Goal: Register for event/course

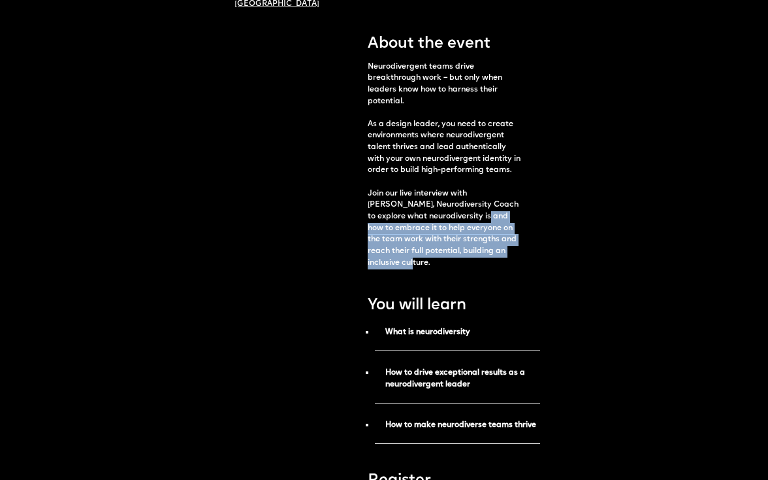
drag, startPoint x: 449, startPoint y: 213, endPoint x: 527, endPoint y: 254, distance: 88.3
copy p "how to embrace it to help everyone on the team work with their strengths and re…"
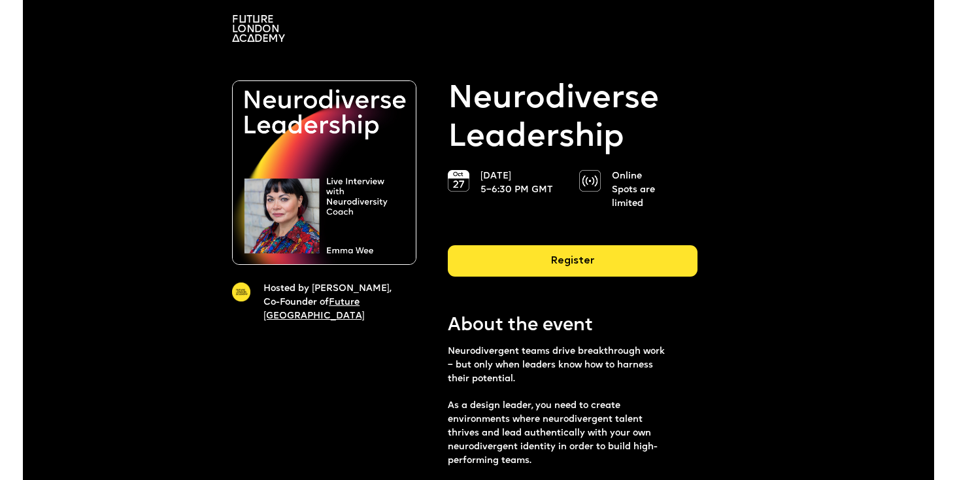
scroll to position [88, 0]
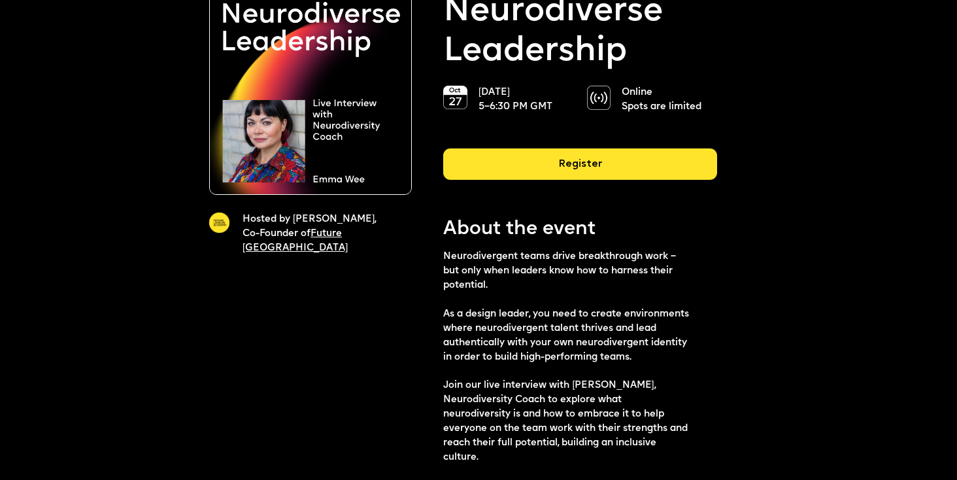
click at [466, 255] on p "Neurodivergent teams drive breakthrough work – but only when leaders know how t…" at bounding box center [566, 357] width 246 height 215
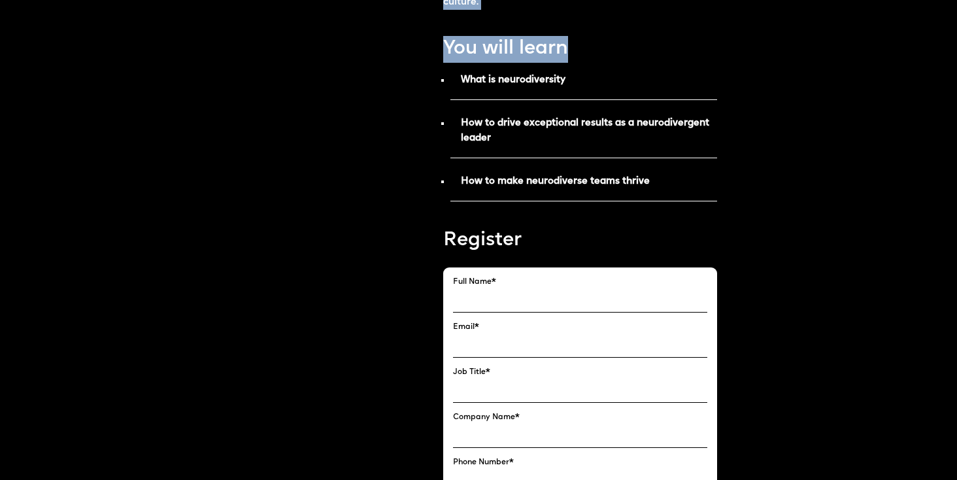
scroll to position [545, 0]
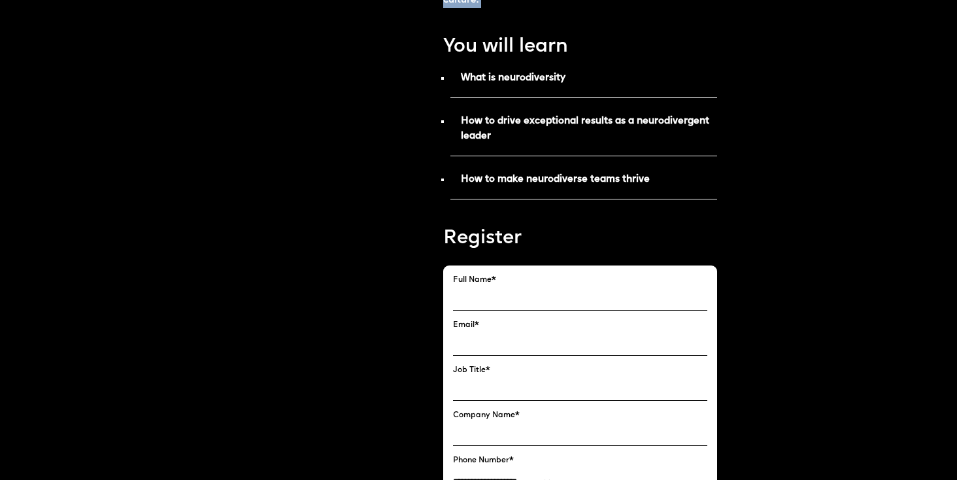
drag, startPoint x: 442, startPoint y: 74, endPoint x: 567, endPoint y: 29, distance: 132.1
copy div "About the event Neurodivergent teams drive breakthrough work – but only when le…"
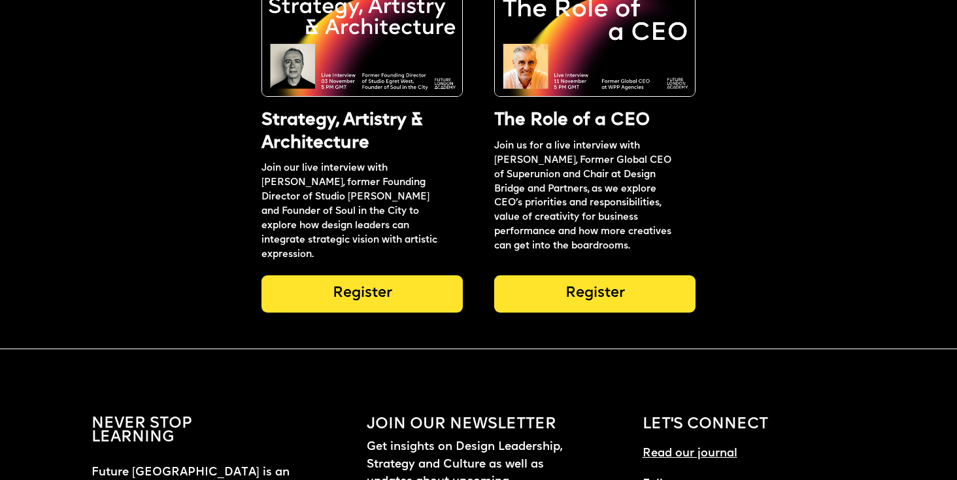
scroll to position [2435, 0]
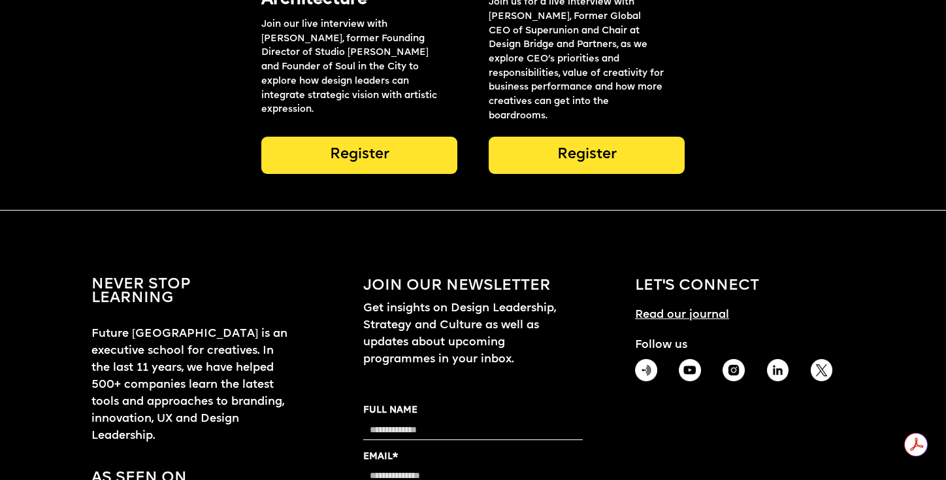
scroll to position [2332, 0]
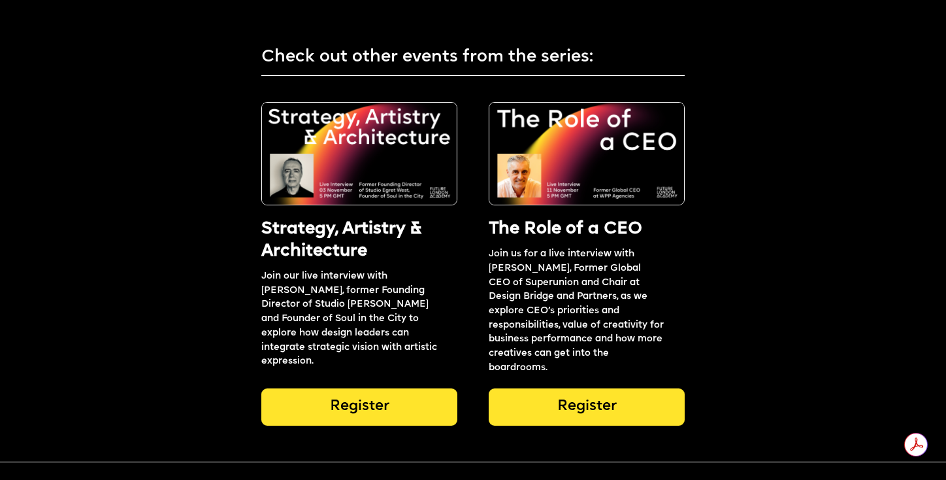
click at [413, 119] on img at bounding box center [359, 153] width 196 height 103
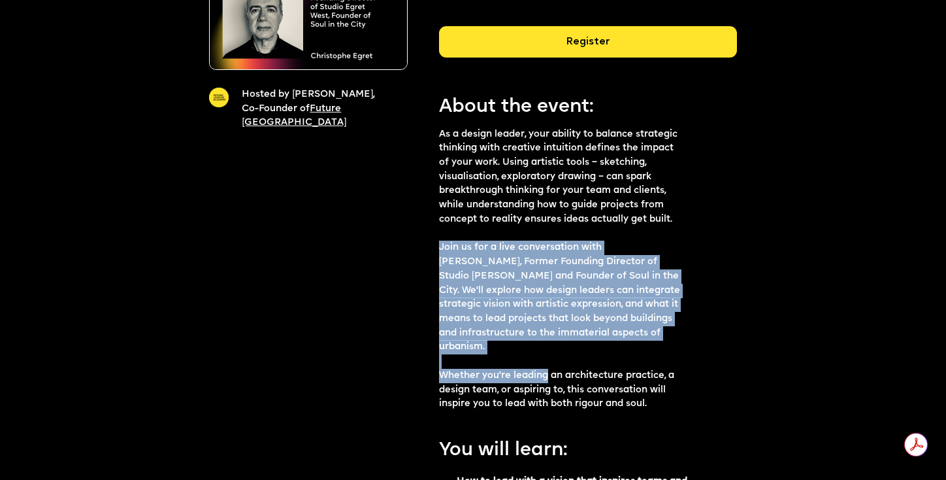
scroll to position [213, 0]
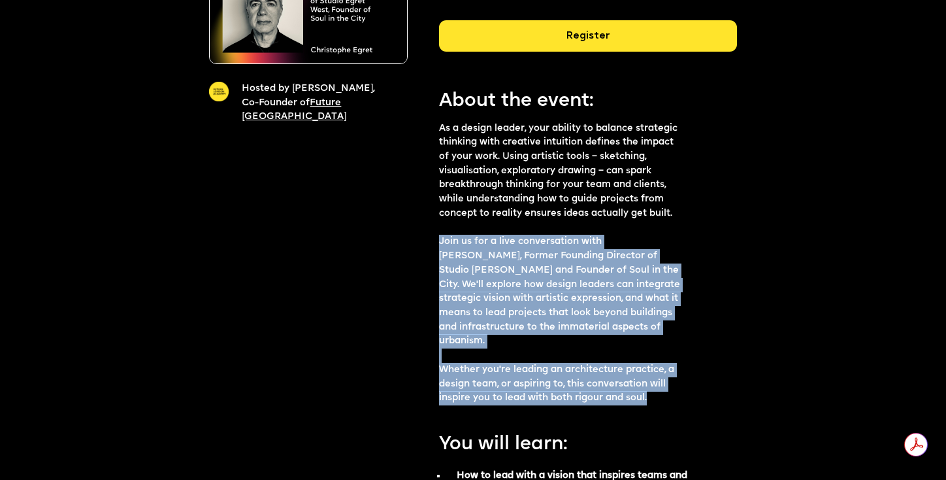
drag, startPoint x: 440, startPoint y: 308, endPoint x: 652, endPoint y: 397, distance: 229.6
click at [652, 397] on p "As a design leader, your ability to balance strategic thinking with creative in…" at bounding box center [559, 264] width 241 height 284
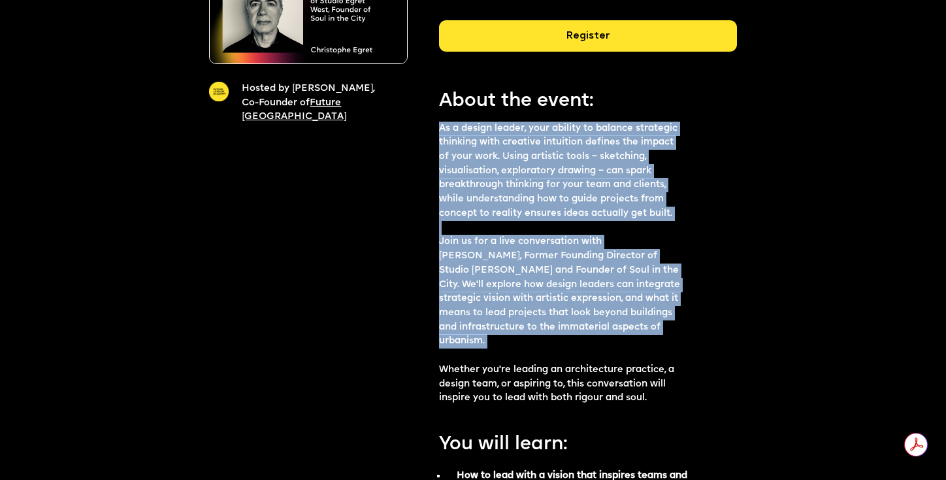
drag, startPoint x: 440, startPoint y: 128, endPoint x: 588, endPoint y: 352, distance: 268.4
click at [588, 352] on p "As a design leader, your ability to balance strategic thinking with creative in…" at bounding box center [559, 264] width 241 height 284
copy p "As a design leader, your ability to balance strategic thinking with creative in…"
click at [486, 35] on div "Register" at bounding box center [588, 35] width 298 height 31
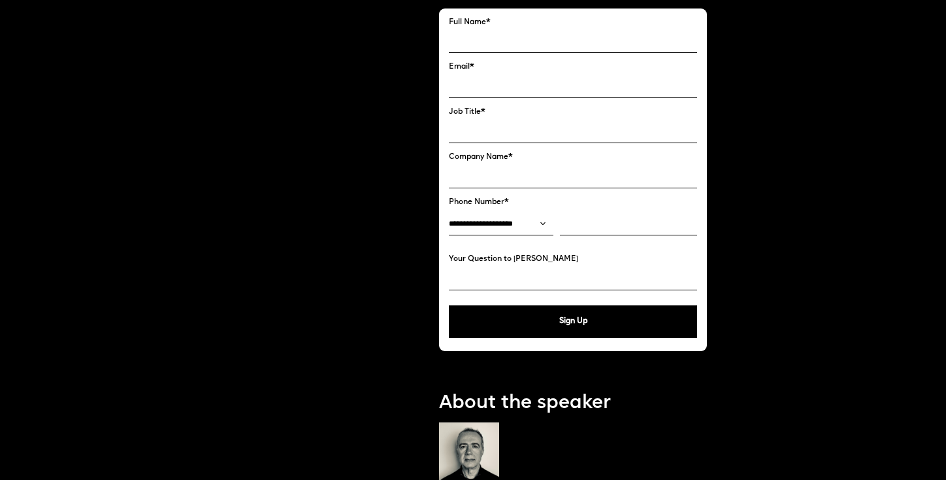
scroll to position [968, 0]
click at [496, 43] on input "FULL NAME" at bounding box center [573, 41] width 248 height 23
type input "**********"
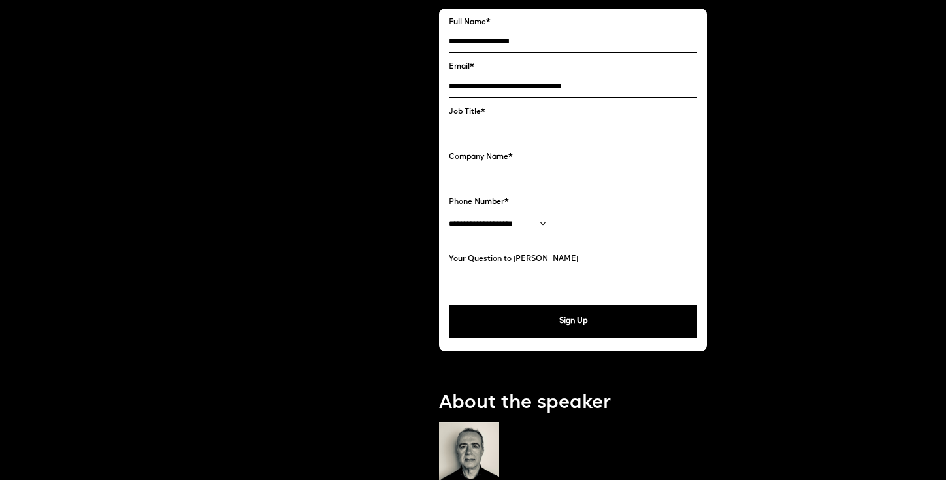
type input "**********"
click at [525, 124] on input "Job Title *" at bounding box center [573, 131] width 248 height 23
type input "********"
click at [530, 272] on input "Your Question to Christophe" at bounding box center [573, 278] width 248 height 23
click at [557, 321] on button "Sign Up" at bounding box center [573, 321] width 248 height 33
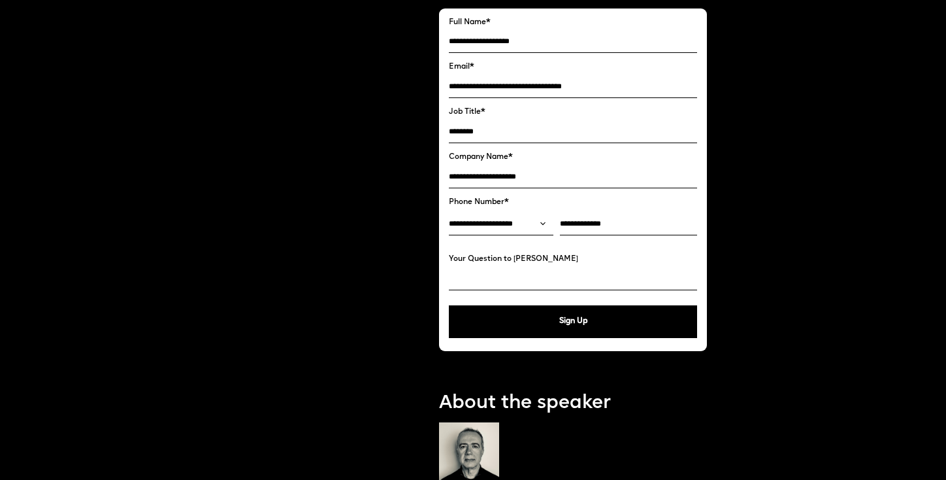
type input "**********"
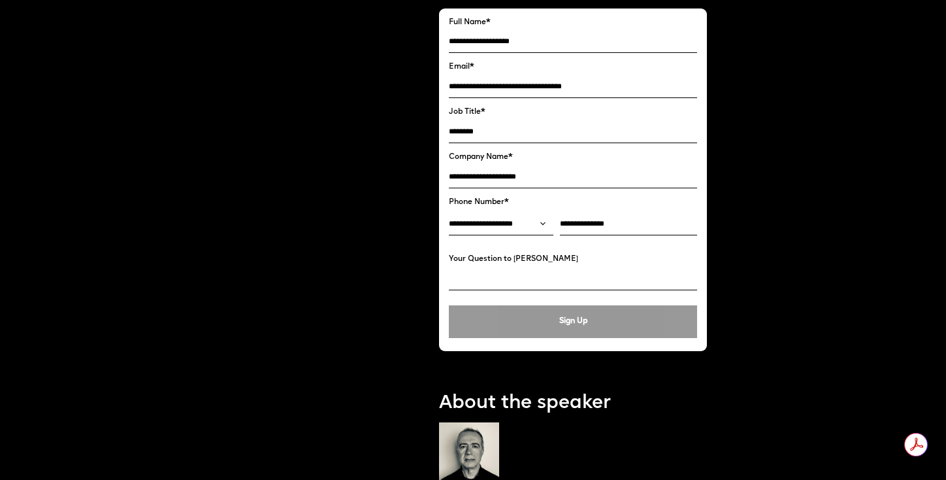
scroll to position [0, 0]
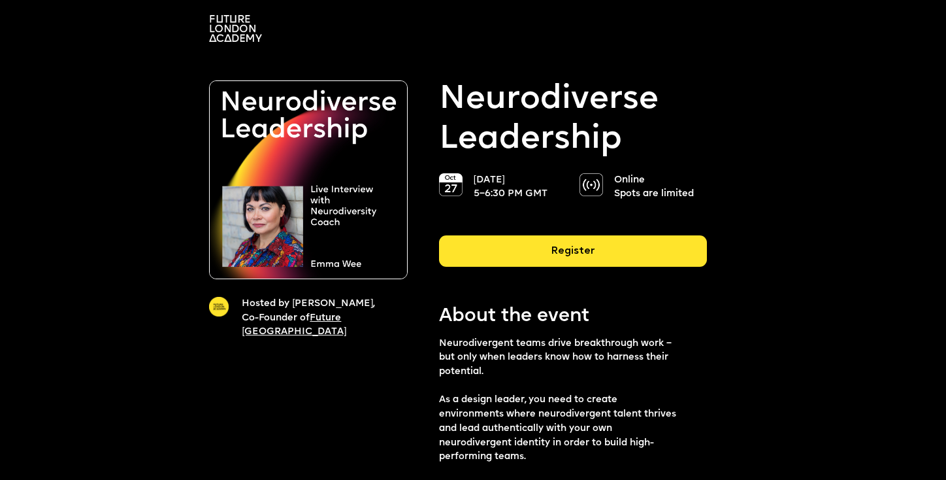
click at [542, 235] on div "Register" at bounding box center [573, 250] width 268 height 31
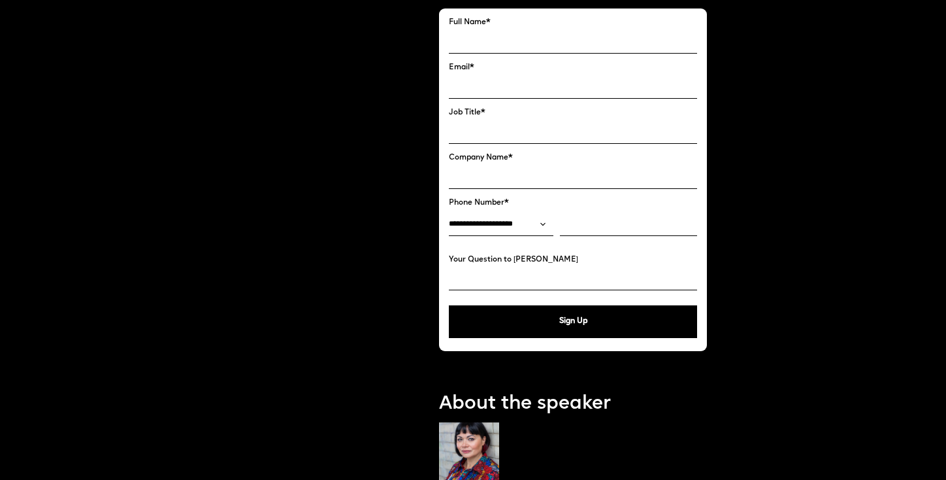
scroll to position [812, 0]
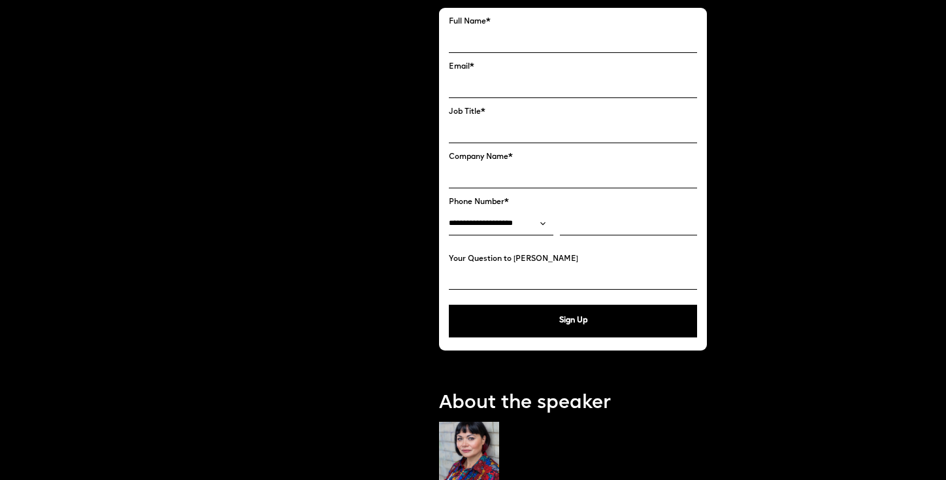
click at [510, 39] on input "FULL NAME" at bounding box center [573, 41] width 248 height 23
type input "**********"
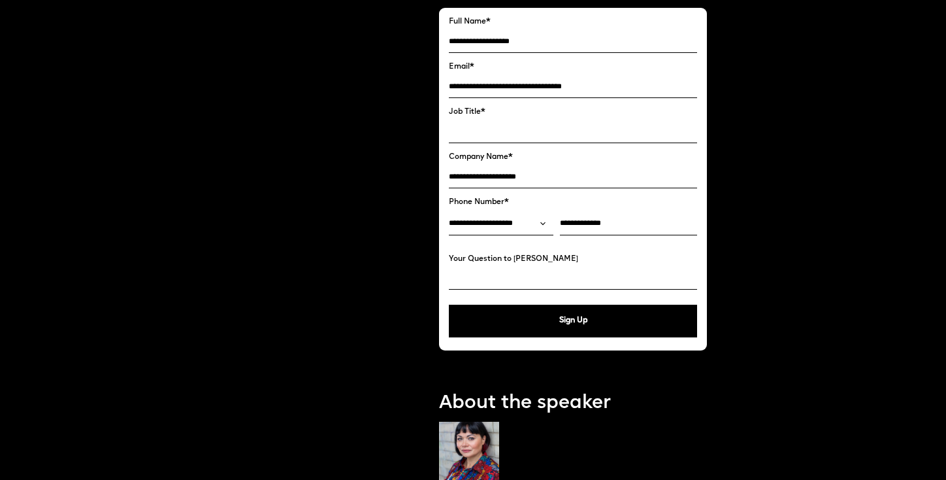
click at [548, 281] on input "Your Question to Emma" at bounding box center [573, 278] width 248 height 23
click at [553, 316] on button "Sign Up" at bounding box center [573, 321] width 248 height 33
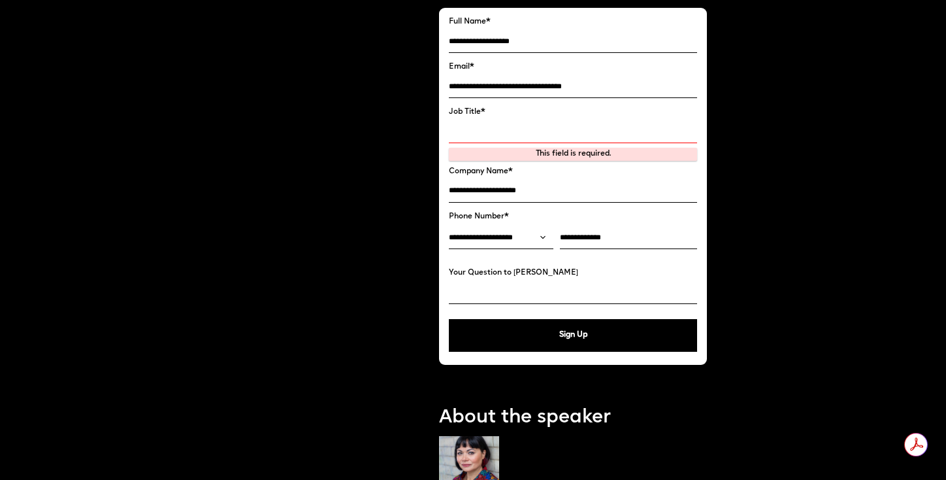
click at [533, 125] on input "Job Title *" at bounding box center [573, 131] width 248 height 23
type input "********"
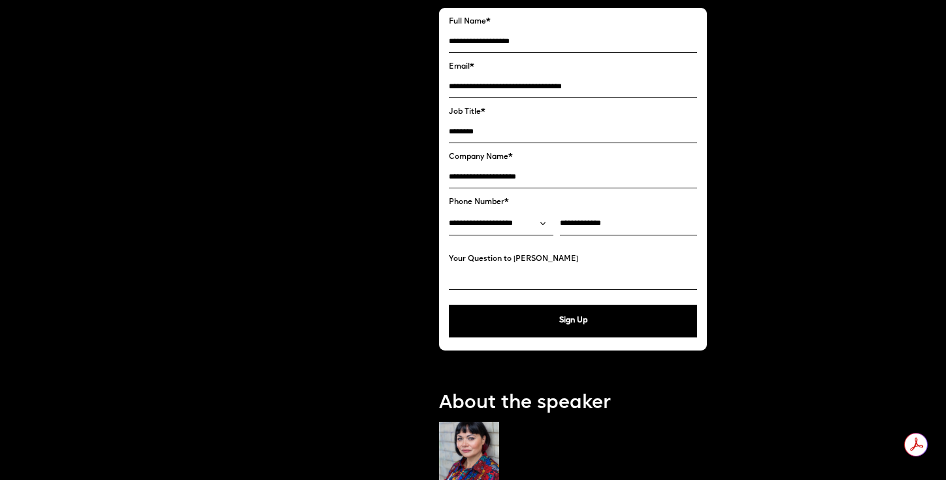
click at [552, 321] on button "Sign Up" at bounding box center [573, 321] width 248 height 33
type input "**********"
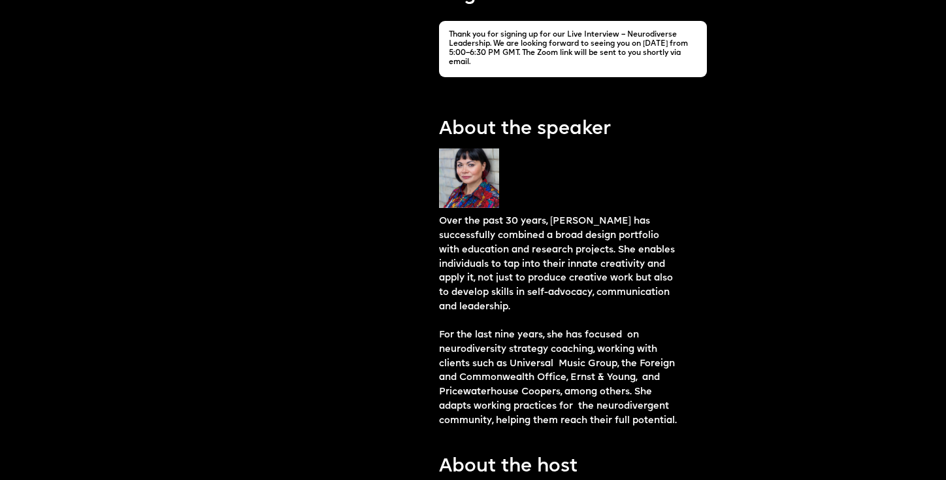
scroll to position [798, 0]
